Goal: Task Accomplishment & Management: Manage account settings

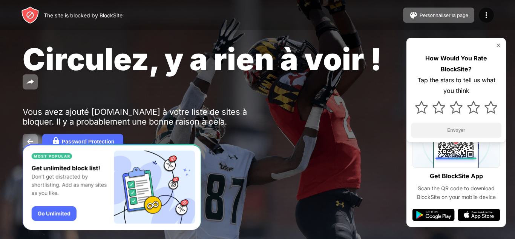
click at [218, 129] on div "Circulez, y a rien à voir ! Vous avez ajouté [DOMAIN_NAME] à votre liste de sit…" at bounding box center [257, 95] width 515 height 190
click at [431, 17] on div "Personnaliser la page" at bounding box center [444, 15] width 49 height 6
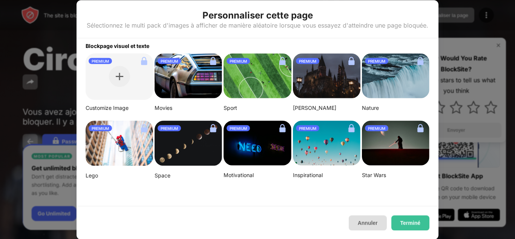
click at [368, 219] on button "Annuler" at bounding box center [368, 222] width 38 height 15
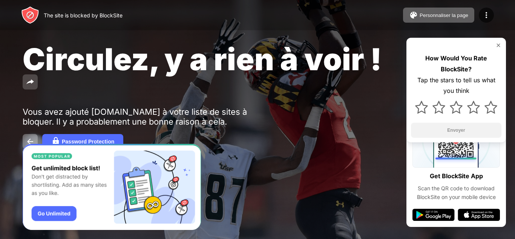
click at [28, 81] on img at bounding box center [30, 81] width 9 height 9
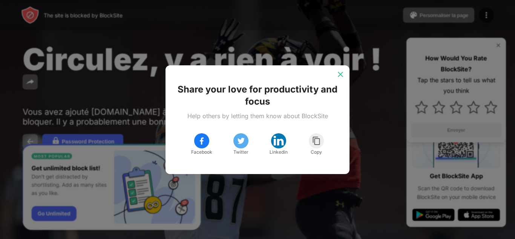
click at [336, 72] on div at bounding box center [340, 74] width 12 height 12
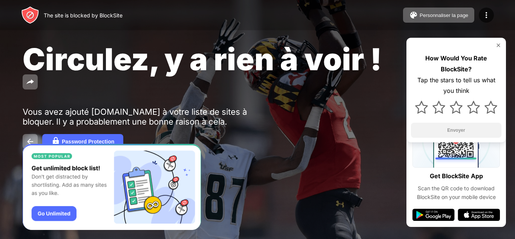
click at [496, 47] on img at bounding box center [498, 45] width 6 height 6
